Goal: Task Accomplishment & Management: Complete application form

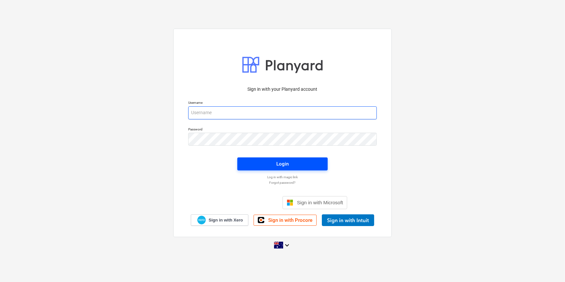
type input "[PERSON_NAME][EMAIL_ADDRESS][DOMAIN_NAME]"
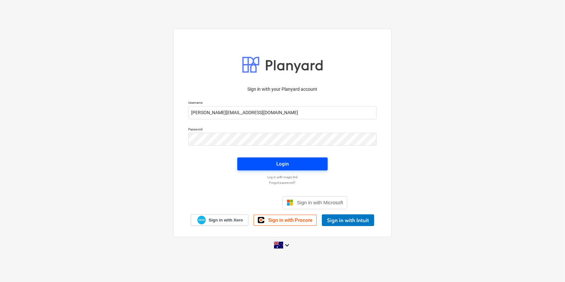
click at [266, 165] on span "Login" at bounding box center [282, 163] width 75 height 8
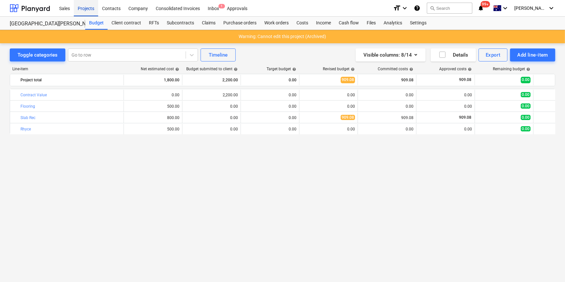
click at [88, 9] on div "Projects" at bounding box center [86, 8] width 24 height 17
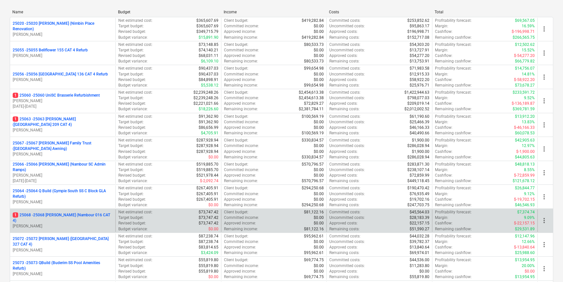
scroll to position [88, 0]
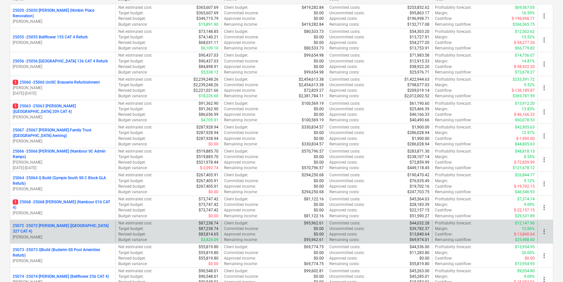
click at [84, 229] on p "25072 - 25072 [PERSON_NAME] ([GEOGRAPHIC_DATA] 327 CAT 4)" at bounding box center [63, 228] width 100 height 11
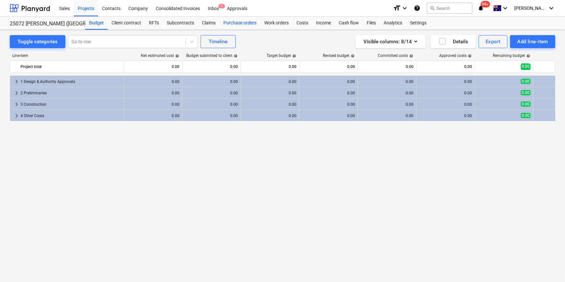
click at [241, 22] on div "Purchase orders" at bounding box center [239, 23] width 41 height 13
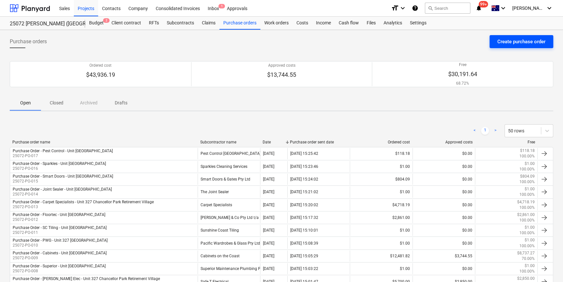
click at [519, 42] on div "Create purchase order" at bounding box center [521, 41] width 48 height 8
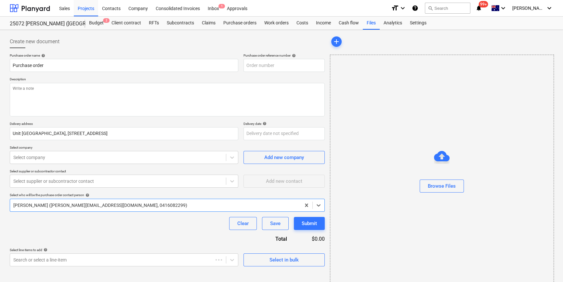
type textarea "x"
type input "25072-PO-019"
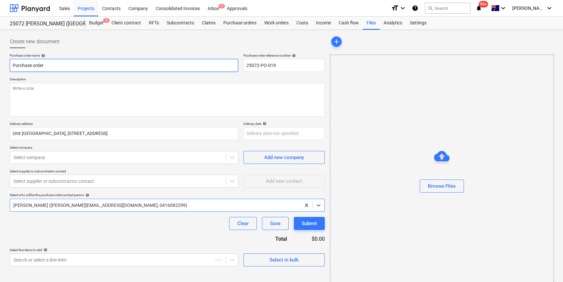
type textarea "x"
click at [69, 62] on input "Purchase order" at bounding box center [124, 65] width 228 height 13
type input "Purchase order"
type textarea "x"
type input "Purchase order -"
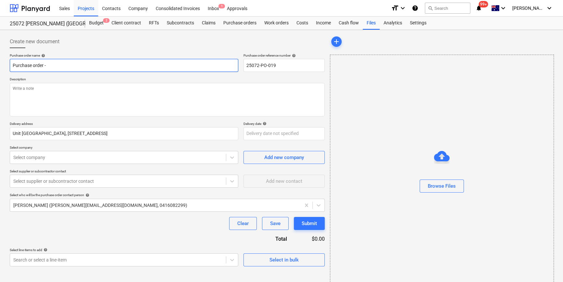
type textarea "x"
type input "Purchase order - N"
type textarea "x"
type input "Purchase order - Na"
type textarea "x"
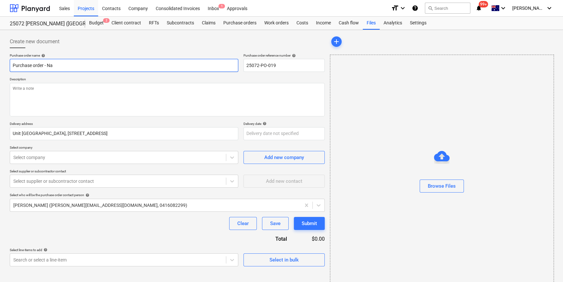
type input "Purchase order - Nat"
type textarea "x"
type input "Purchase order - Nati"
type textarea "x"
type input "Purchase order - Natio"
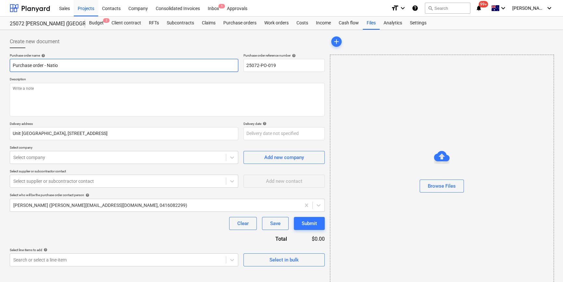
type textarea "x"
type input "Purchase order - Nationa"
type textarea "x"
type input "Purchase order - National"
type textarea "x"
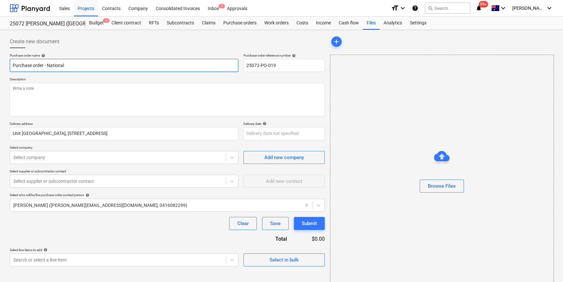
type input "Purchase order - National"
type textarea "x"
type input "Purchase order - National T"
type textarea "x"
type input "Purchase order - National Ti"
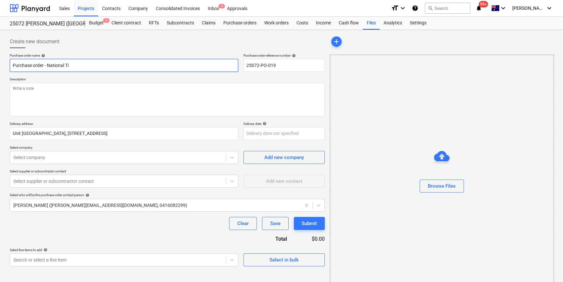
type textarea "x"
type input "Purchase order - National Til"
type textarea "x"
type input "Purchase order - National Tile"
type textarea "x"
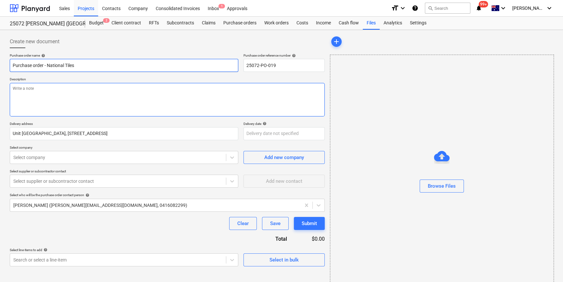
type input "Purchase order - National Tiles"
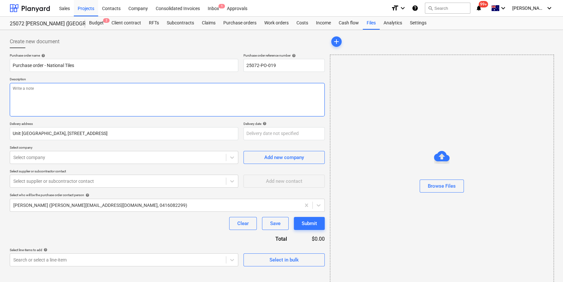
click at [47, 94] on textarea at bounding box center [167, 99] width 315 height 33
type textarea "x"
type textarea "P"
type textarea "x"
type textarea "Pa"
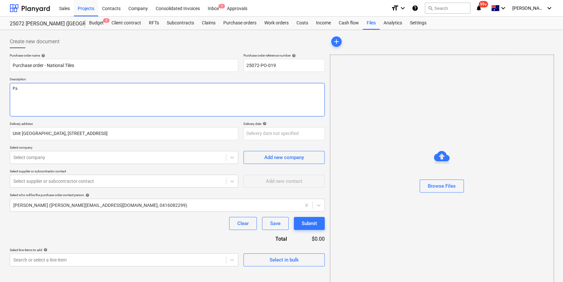
type textarea "x"
type textarea "Pay"
type textarea "x"
type textarea "Payme"
type textarea "x"
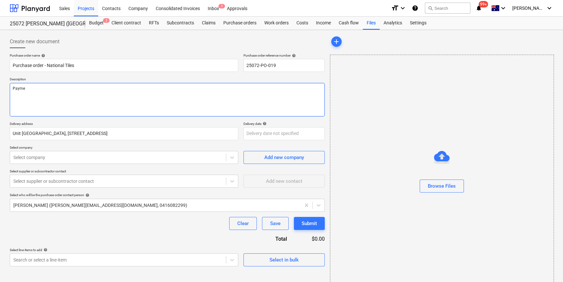
type textarea "Paymen"
type textarea "x"
type textarea "Payment"
type textarea "x"
type textarea "Payment"
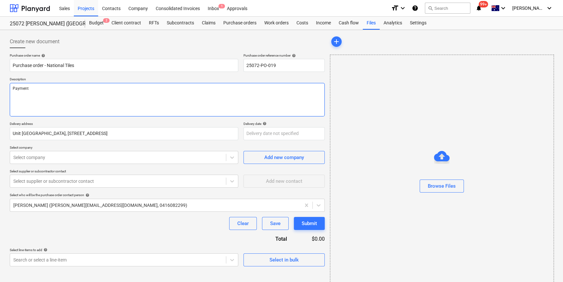
type textarea "x"
type textarea "Payment TE"
type textarea "x"
type textarea "Payment TEr"
type textarea "x"
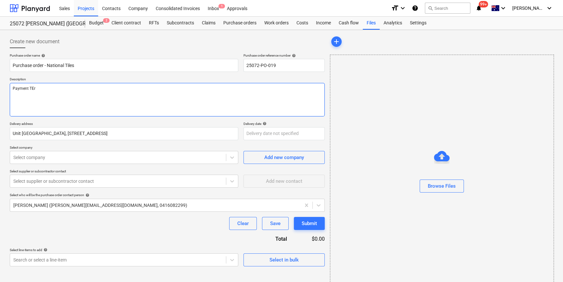
type textarea "Payment TErm"
type textarea "x"
type textarea "Payment TErms"
type textarea "x"
type textarea "Payment TErms:"
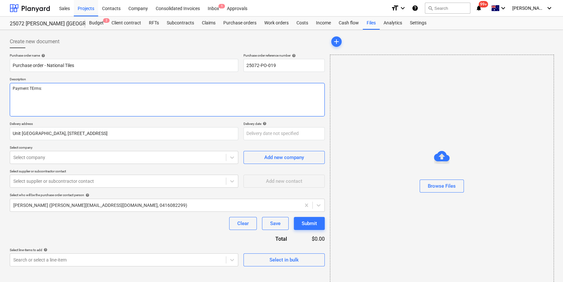
type textarea "x"
type textarea "Payment TErms:"
type textarea "x"
type textarea "Payment TErms: a"
type textarea "x"
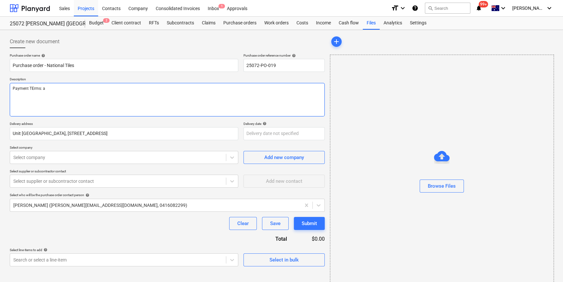
type textarea "Payment TErms: as"
type textarea "x"
type textarea "Payment TErms: as p"
type textarea "x"
type textarea "Payment TErms: as pe"
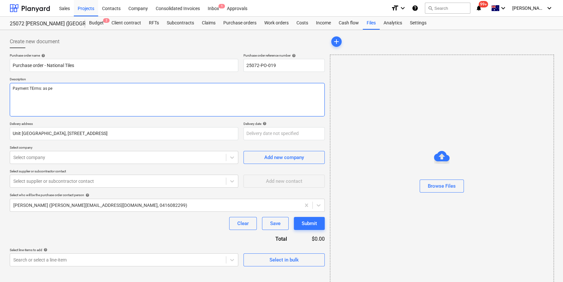
type textarea "x"
type textarea "Payment TErms: as per"
type textarea "x"
type textarea "Payment TErms: as per"
type textarea "x"
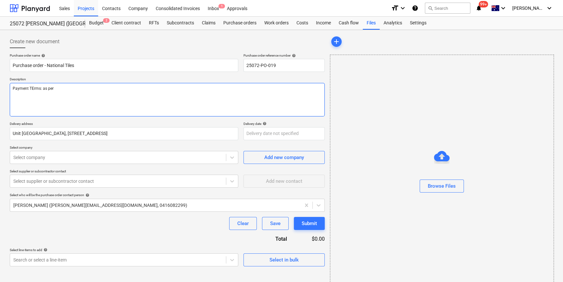
type textarea "Payment TErms: as per a"
type textarea "x"
type textarea "Payment TErms: as per ac"
type textarea "x"
type textarea "Payment TErms: as per acc"
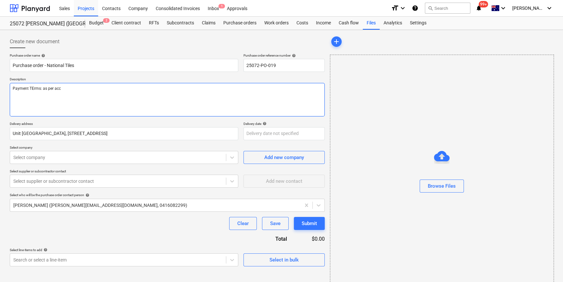
type textarea "x"
type textarea "Payment TErms: as per acco"
type textarea "x"
type textarea "Payment TErms: as per accou"
type textarea "x"
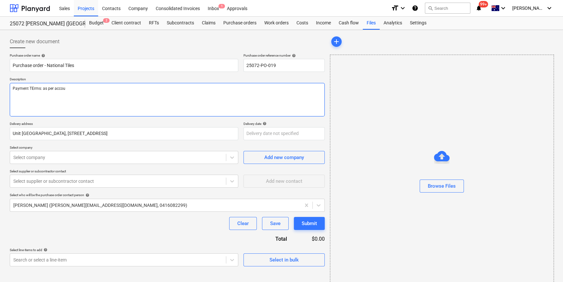
type textarea "Payment TErms: as per accoun"
type textarea "x"
type textarea "Payment TErms: as per account"
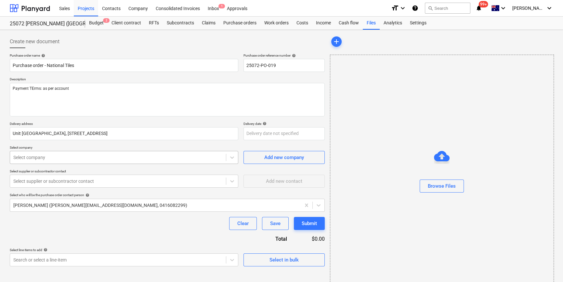
type textarea "x"
click at [130, 157] on div at bounding box center [117, 157] width 209 height 6
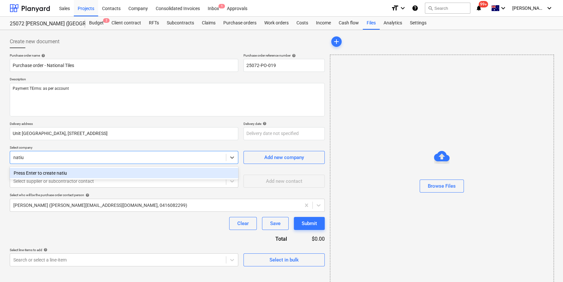
type input "nati"
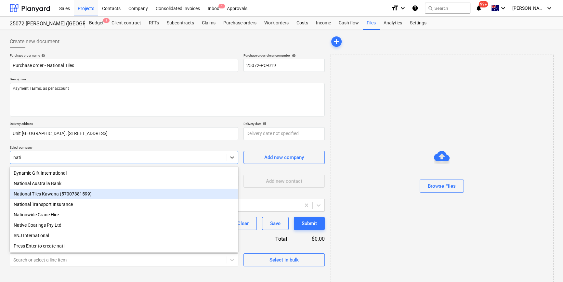
click at [76, 193] on div "National Tiles Kawana (57007381599)" at bounding box center [124, 193] width 228 height 10
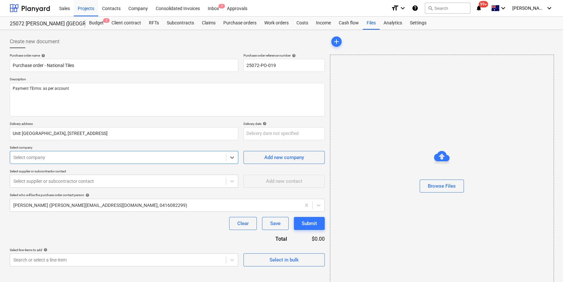
type textarea "x"
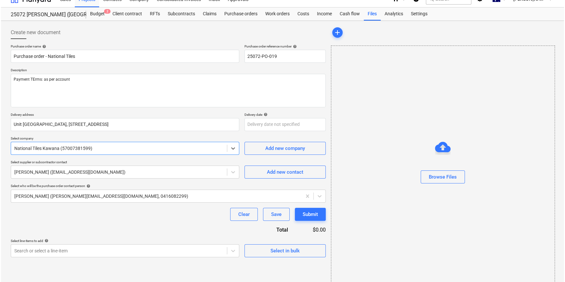
scroll to position [14, 0]
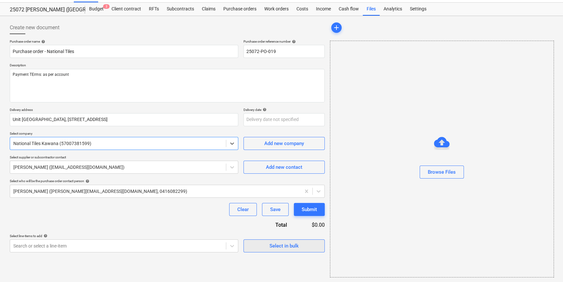
click at [292, 248] on div "Select in bulk" at bounding box center [283, 245] width 29 height 8
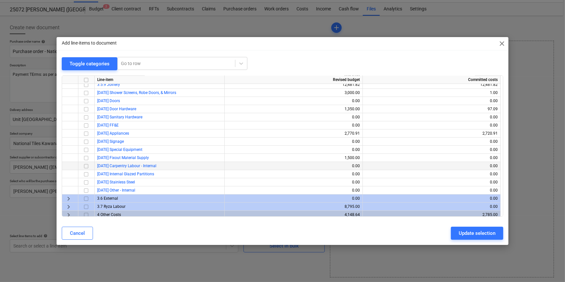
scroll to position [185, 0]
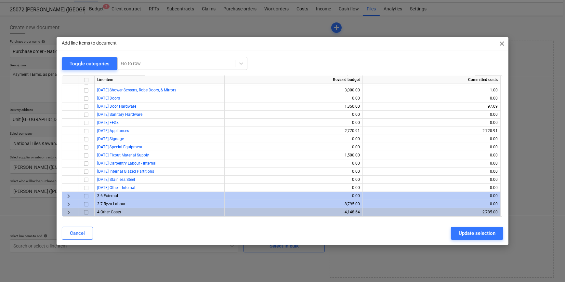
click at [67, 212] on span "keyboard_arrow_right" at bounding box center [69, 212] width 8 height 8
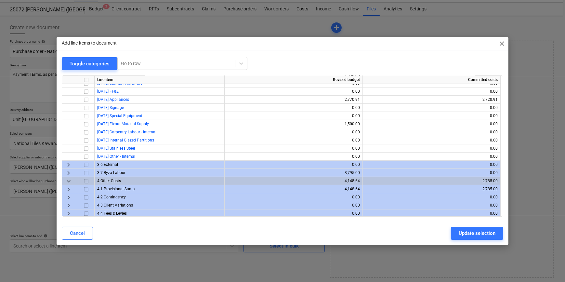
scroll to position [217, 0]
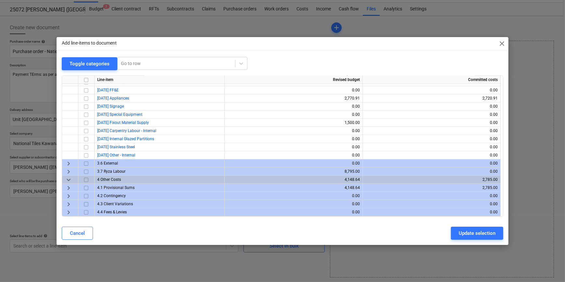
click at [68, 203] on span "keyboard_arrow_right" at bounding box center [69, 204] width 8 height 8
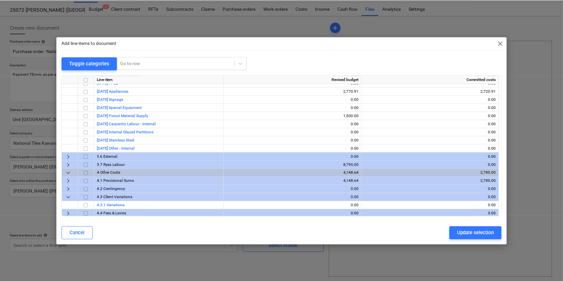
scroll to position [225, 0]
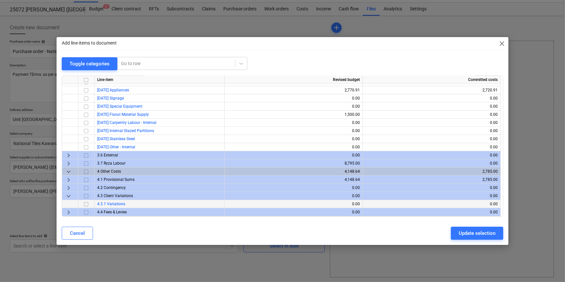
click at [85, 204] on input "checkbox" at bounding box center [86, 204] width 8 height 8
click at [477, 234] on div "Update selection" at bounding box center [476, 233] width 37 height 8
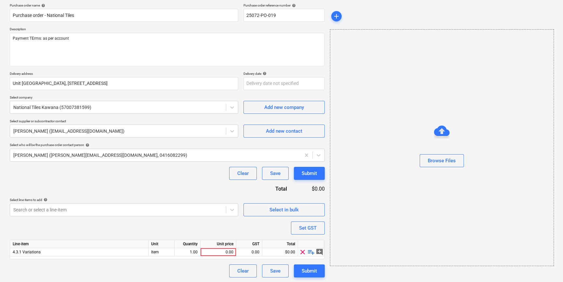
scroll to position [50, 0]
click at [310, 252] on span "playlist_add" at bounding box center [311, 252] width 8 height 8
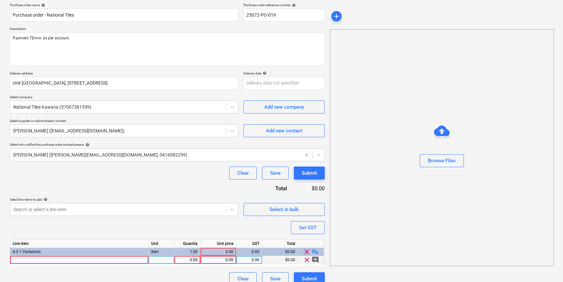
click at [58, 261] on div at bounding box center [79, 260] width 138 height 8
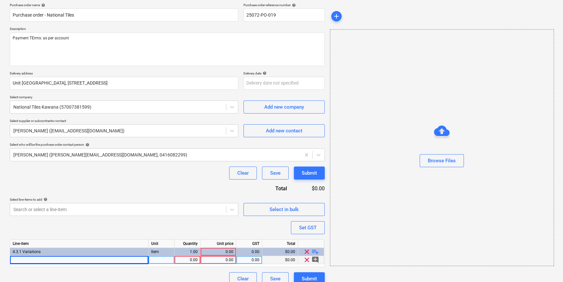
click at [35, 260] on div at bounding box center [79, 260] width 138 height 8
type textarea "x"
type input "NT17-1020FL [PERSON_NAME] 450X450"
type textarea "x"
click at [160, 262] on div "pcs" at bounding box center [161, 260] width 26 height 8
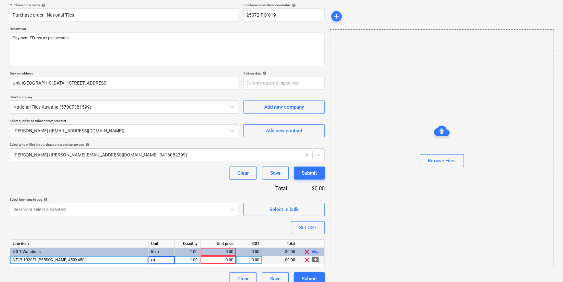
type input "m2"
click at [190, 261] on div "1.00" at bounding box center [187, 260] width 20 height 8
type textarea "x"
click at [228, 263] on div "0.00" at bounding box center [218, 260] width 30 height 8
type input "22.275"
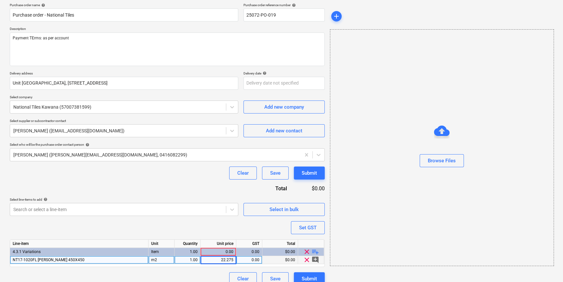
type textarea "x"
click at [192, 259] on div "1.00" at bounding box center [187, 260] width 20 height 8
type input "22.275"
type textarea "x"
click at [223, 259] on div "22.28" at bounding box center [218, 260] width 30 height 8
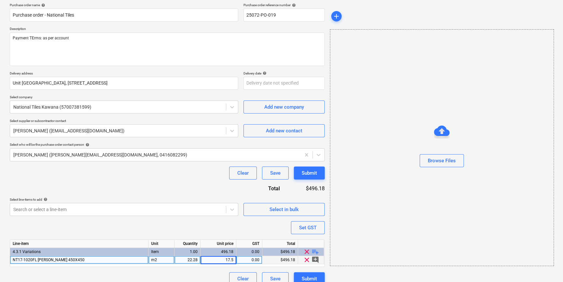
type input "17.50"
type textarea "x"
click at [249, 257] on div "0.00" at bounding box center [249, 260] width 20 height 8
type input "10"
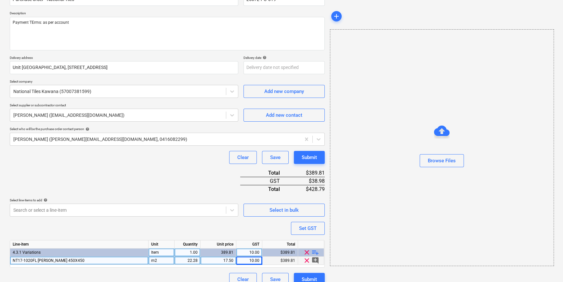
scroll to position [75, 0]
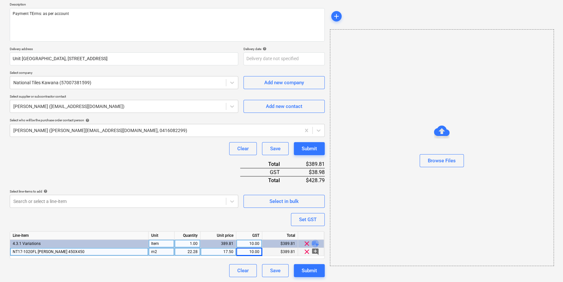
click at [316, 243] on span "playlist_add" at bounding box center [315, 243] width 8 height 8
type textarea "x"
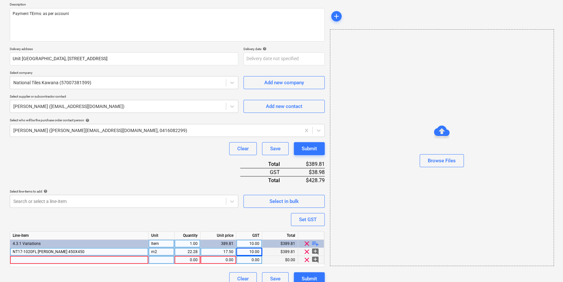
click at [79, 258] on div at bounding box center [79, 260] width 138 height 8
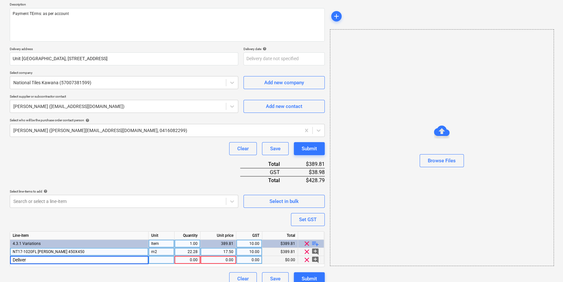
type input "Delivery"
type textarea "x"
click at [164, 261] on div at bounding box center [161, 260] width 26 height 8
click at [190, 261] on div "1.00" at bounding box center [187, 260] width 20 height 8
click at [224, 260] on div "0.00" at bounding box center [218, 260] width 30 height 8
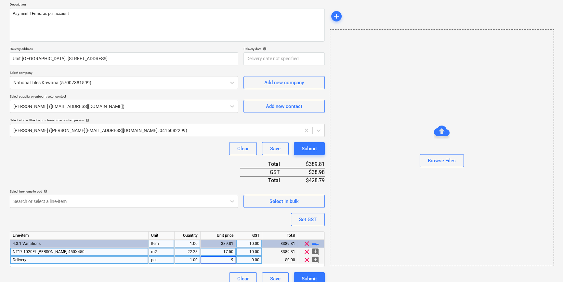
type input "90"
click at [203, 219] on div "Purchase order name help Purchase order - National Tiles Purchase order referen…" at bounding box center [167, 132] width 315 height 306
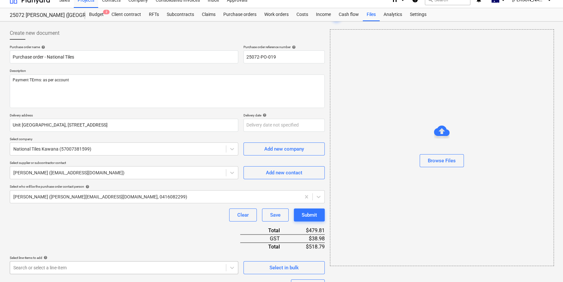
scroll to position [0, 0]
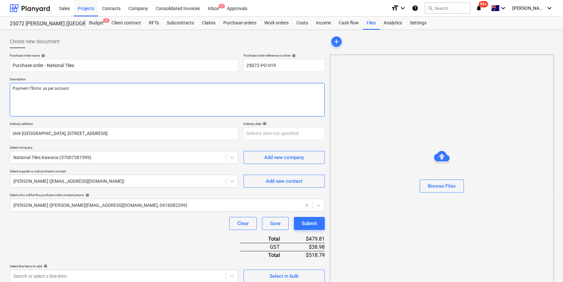
type textarea "x"
type textarea "Payment Trms: as per account"
type textarea "x"
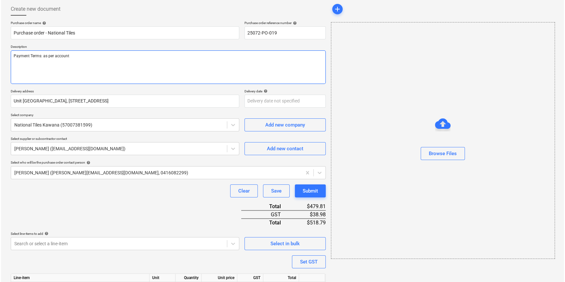
scroll to position [83, 0]
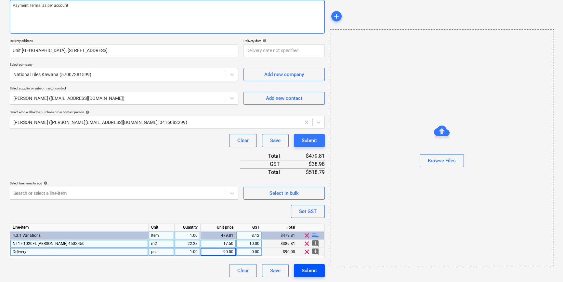
type textarea "Payment Terms: as per account"
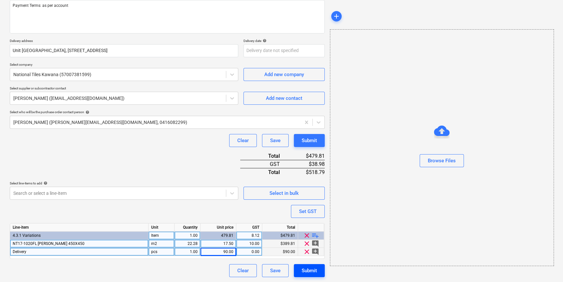
click at [318, 272] on button "Submit" at bounding box center [309, 270] width 31 height 13
type textarea "x"
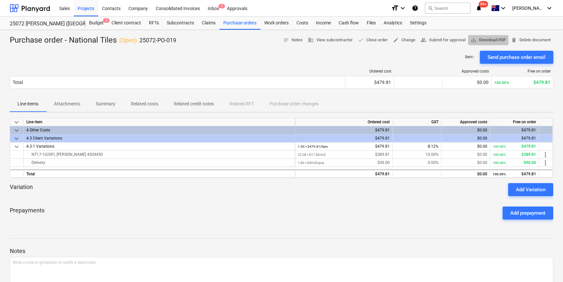
click at [488, 41] on span "save_alt Download PDF" at bounding box center [487, 39] width 35 height 7
